Goal: Navigation & Orientation: Find specific page/section

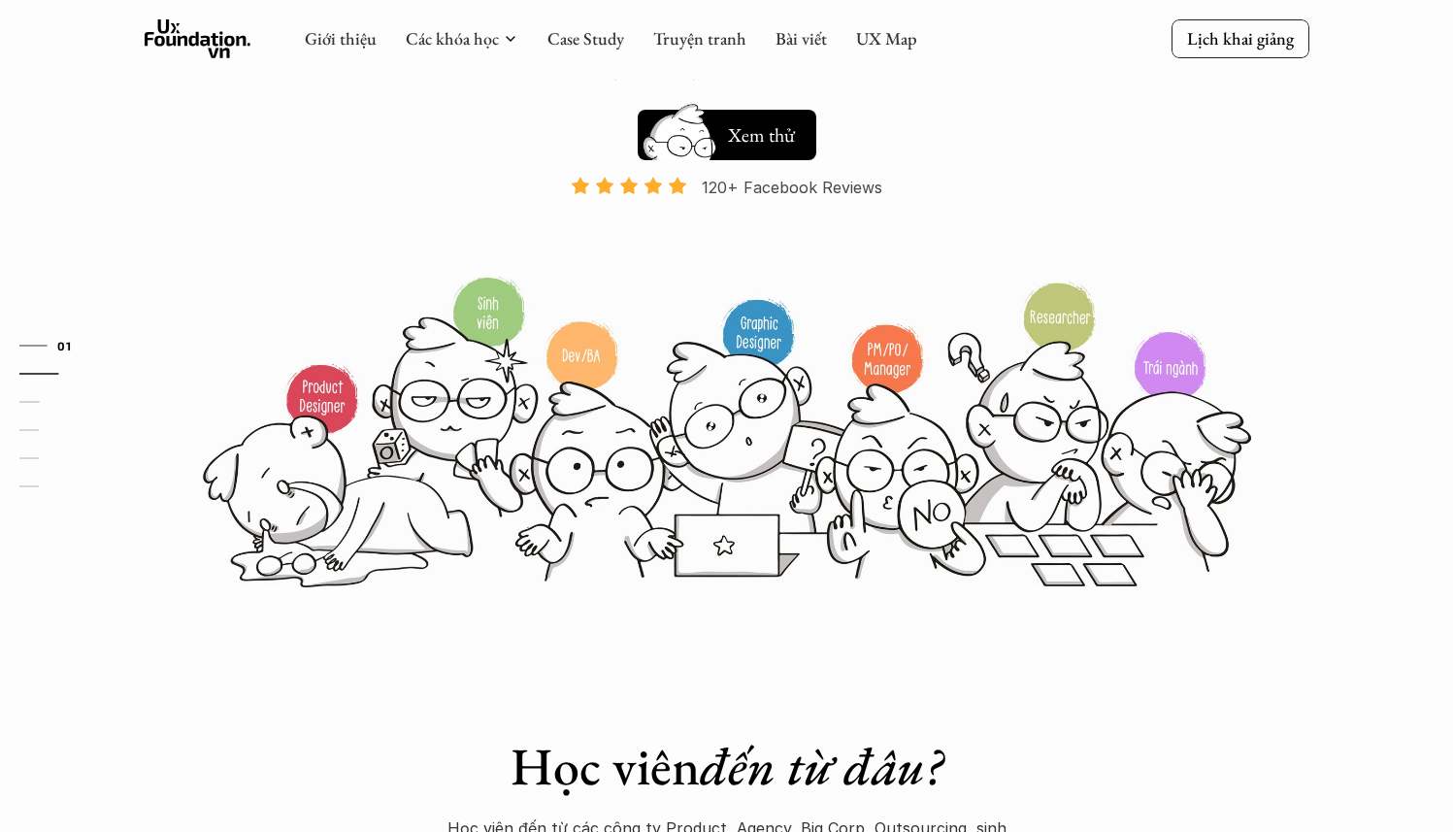
scroll to position [245, 0]
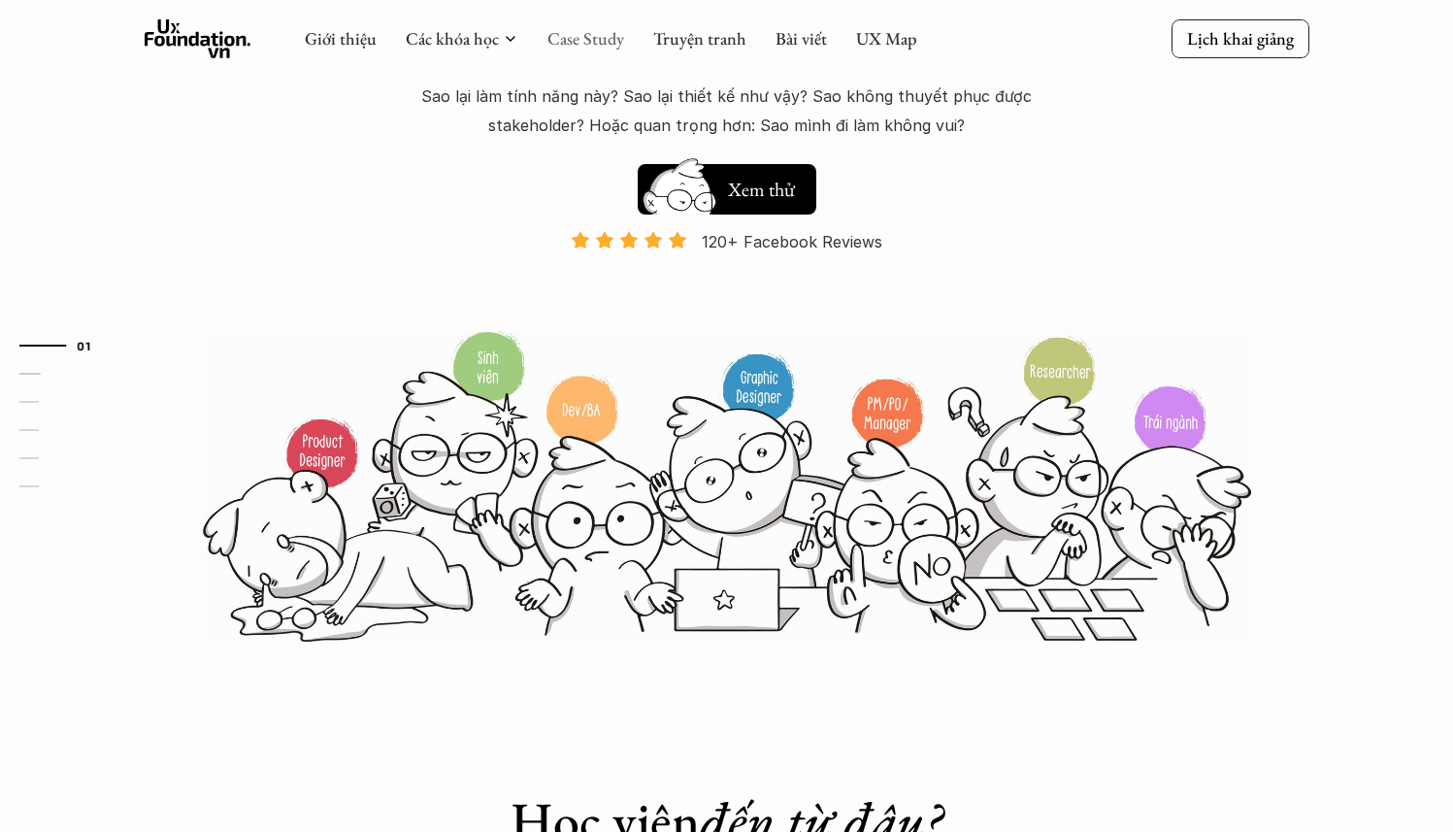
click at [578, 49] on link "Case Study" at bounding box center [585, 38] width 77 height 22
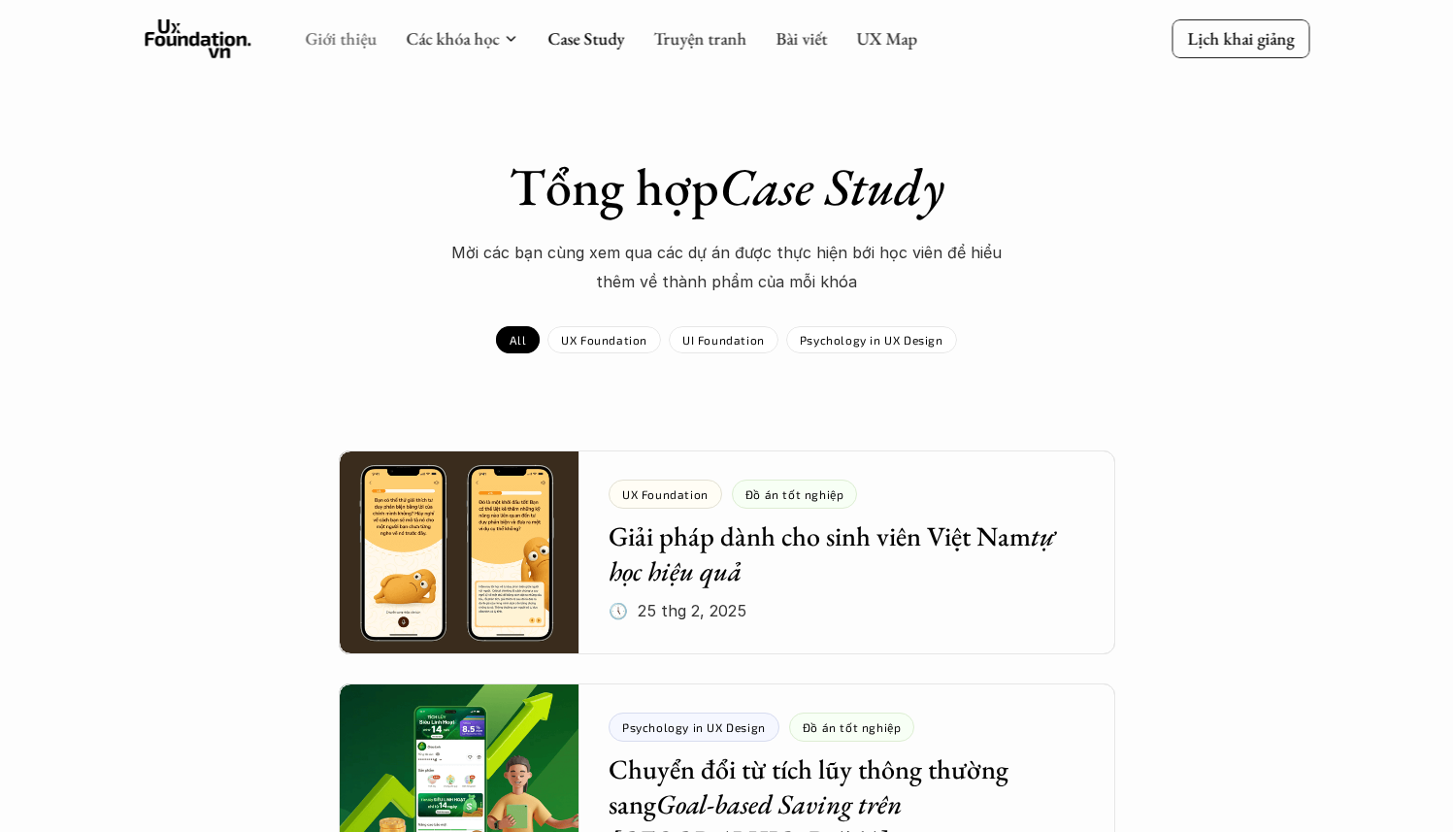
click at [363, 41] on link "Giới thiệu" at bounding box center [341, 38] width 72 height 22
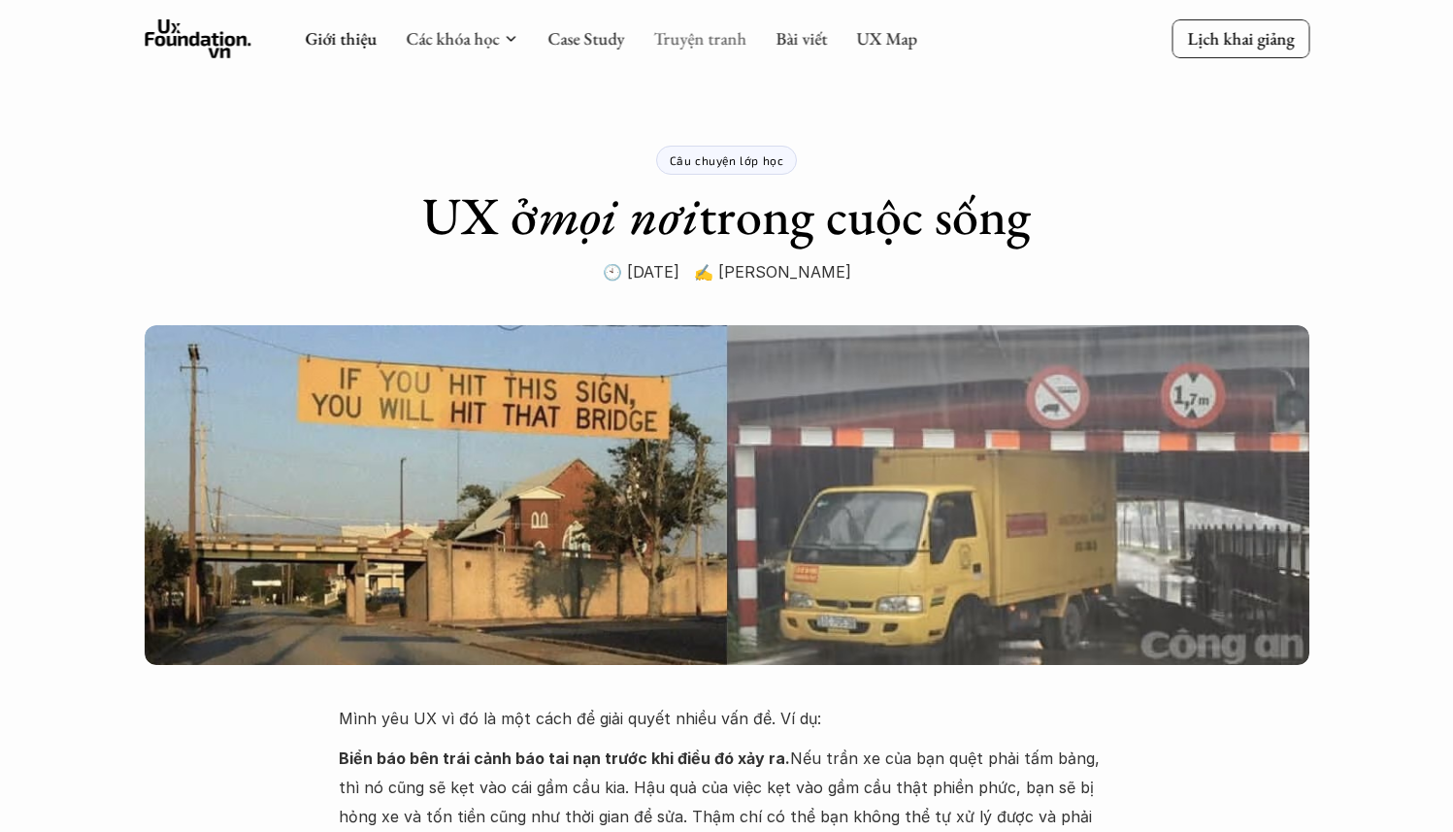
click at [664, 37] on link "Truyện tranh" at bounding box center [699, 38] width 93 height 22
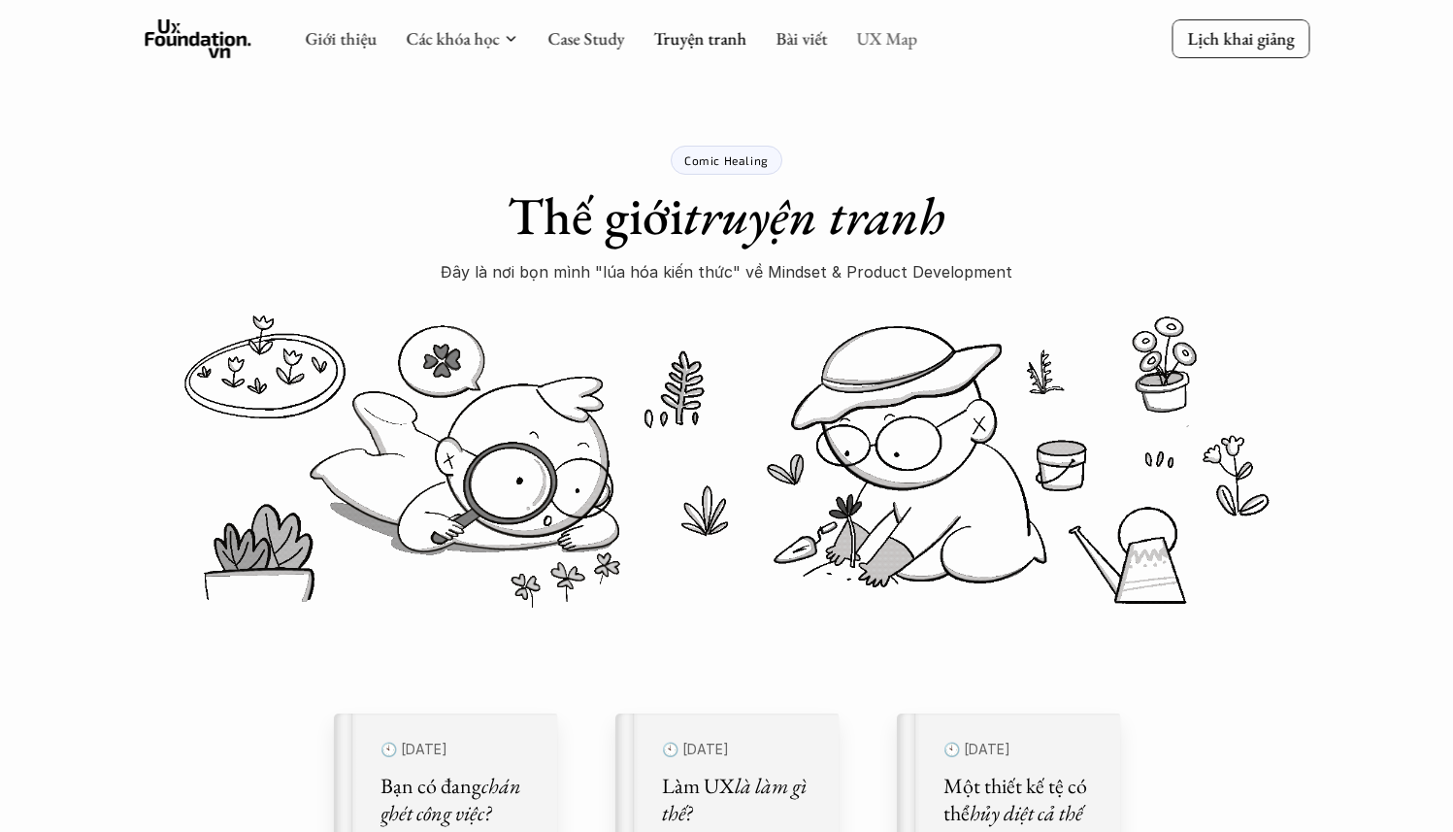
click at [893, 49] on link "UX Map" at bounding box center [886, 38] width 61 height 22
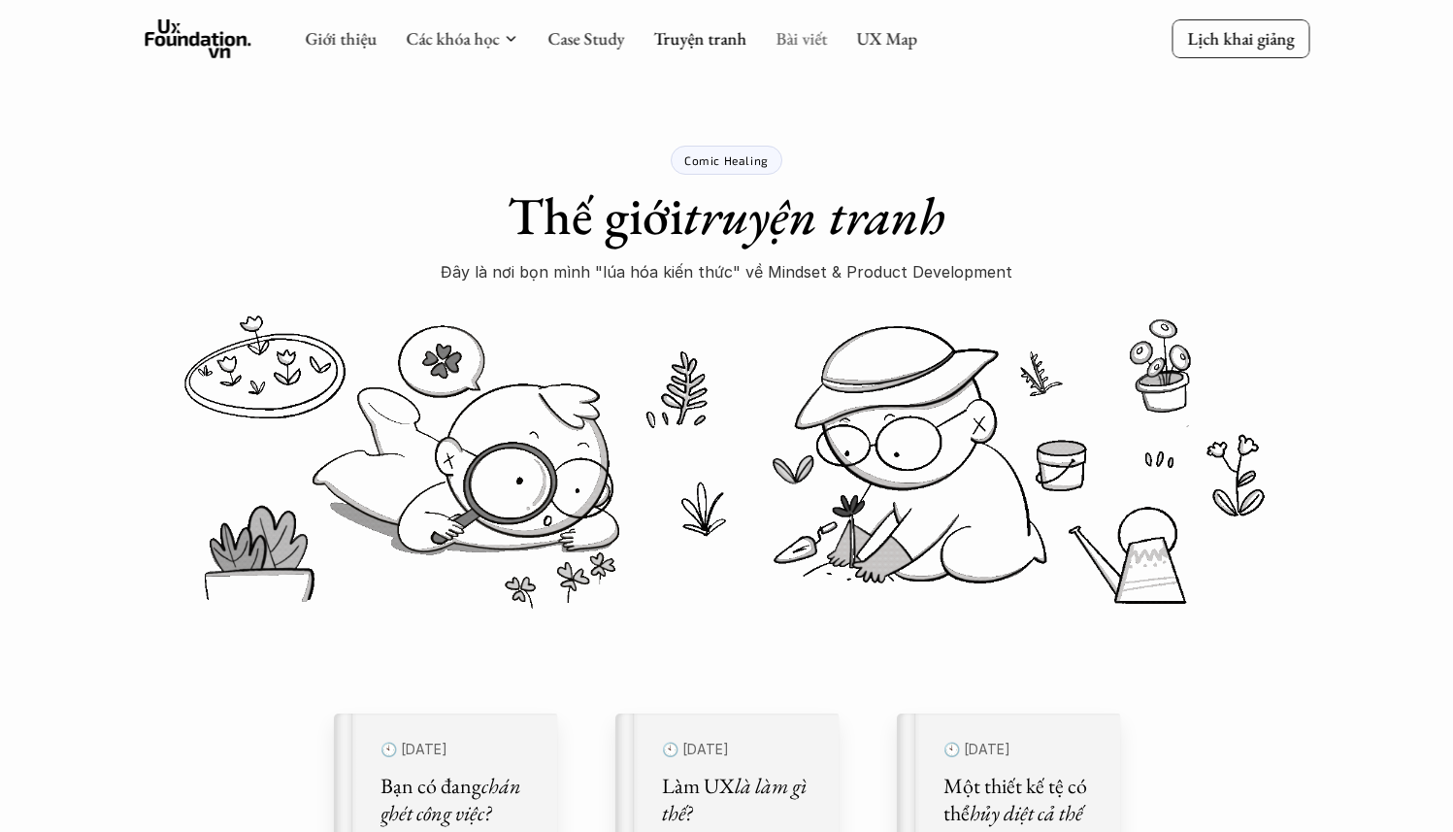
click at [802, 42] on link "Bài viết" at bounding box center [801, 38] width 51 height 22
